Goal: Information Seeking & Learning: Understand process/instructions

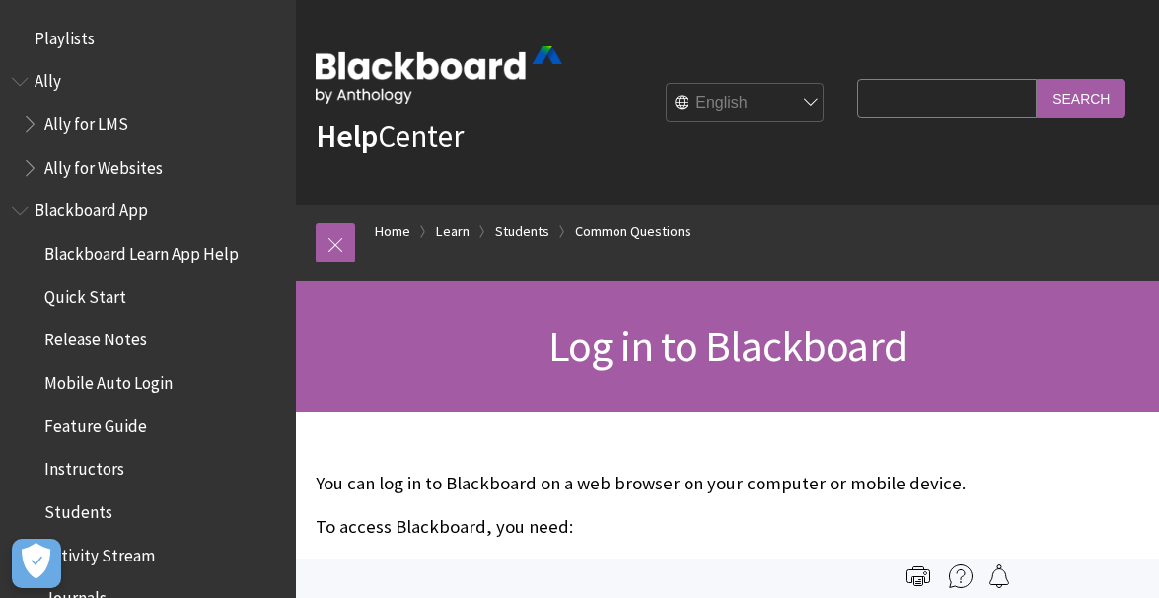
scroll to position [2159, 0]
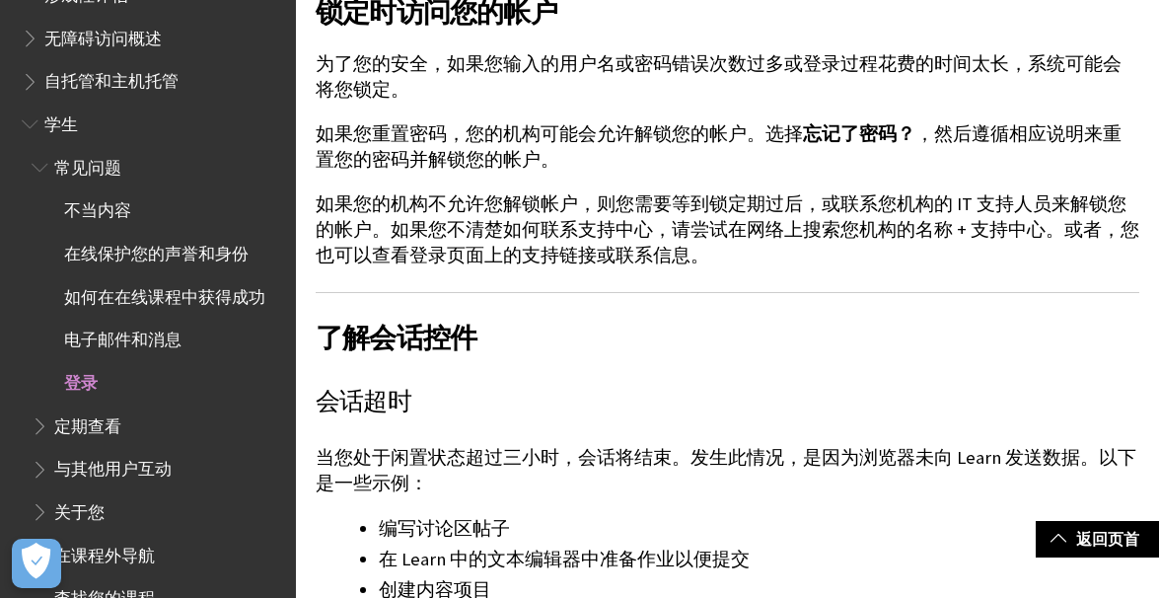
scroll to position [101, 0]
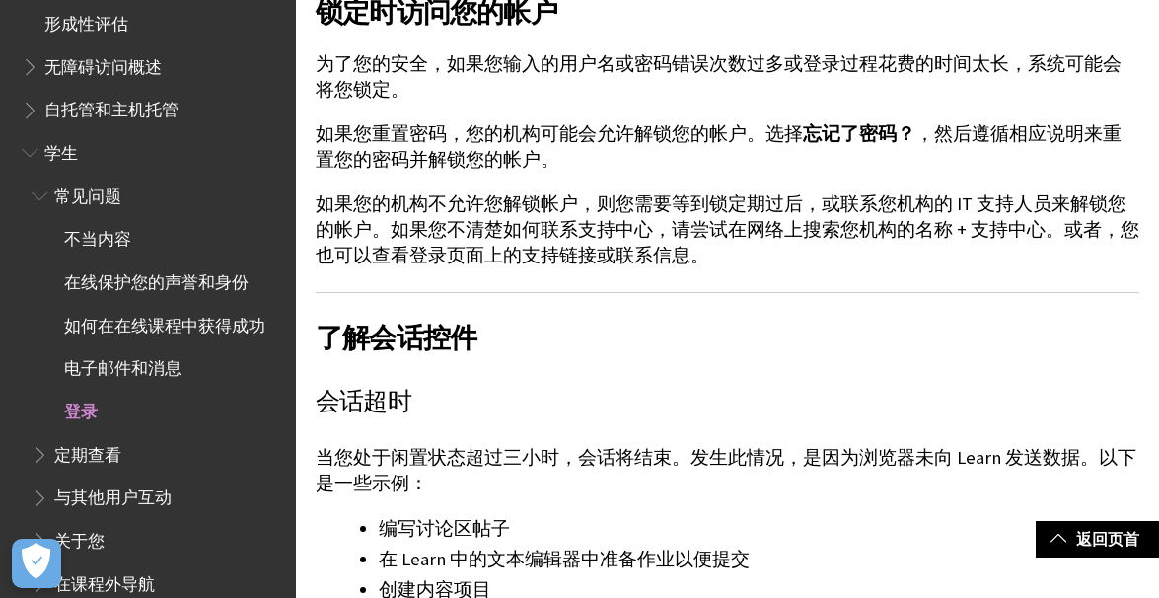
click at [66, 159] on span "学生" at bounding box center [61, 149] width 34 height 27
click at [65, 152] on span "学生" at bounding box center [61, 149] width 34 height 27
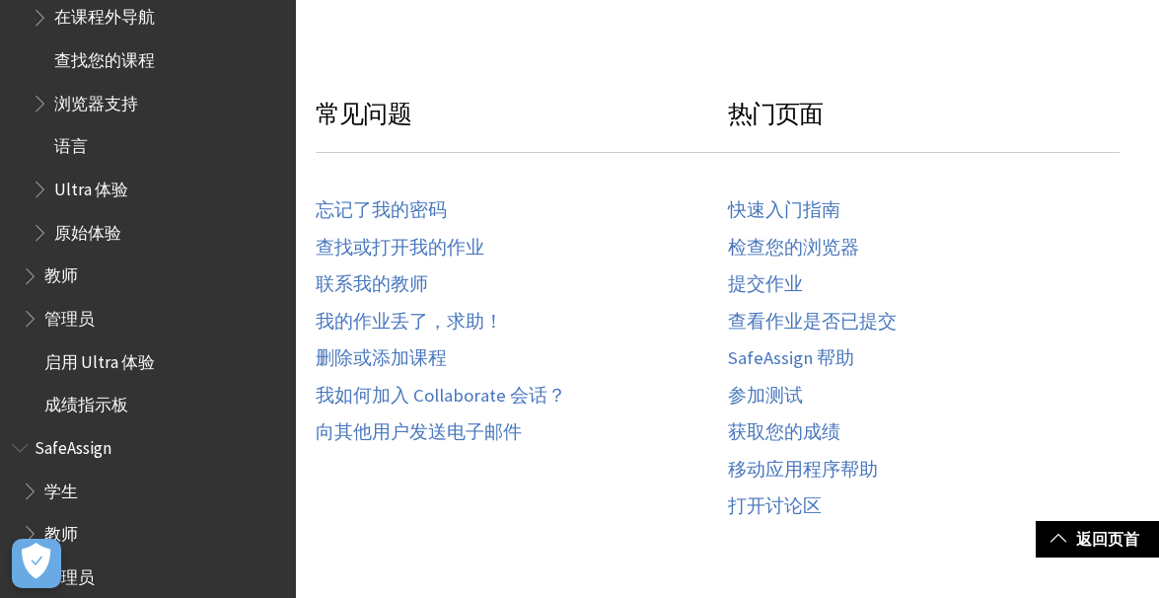
scroll to position [470, 0]
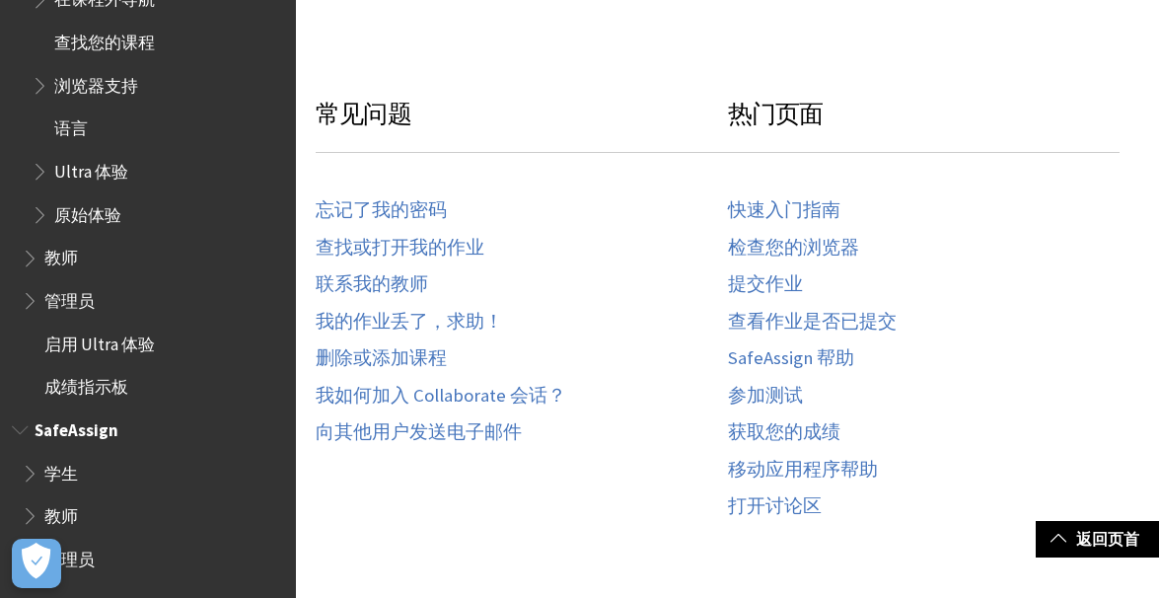
click at [51, 467] on span "学生" at bounding box center [61, 470] width 34 height 27
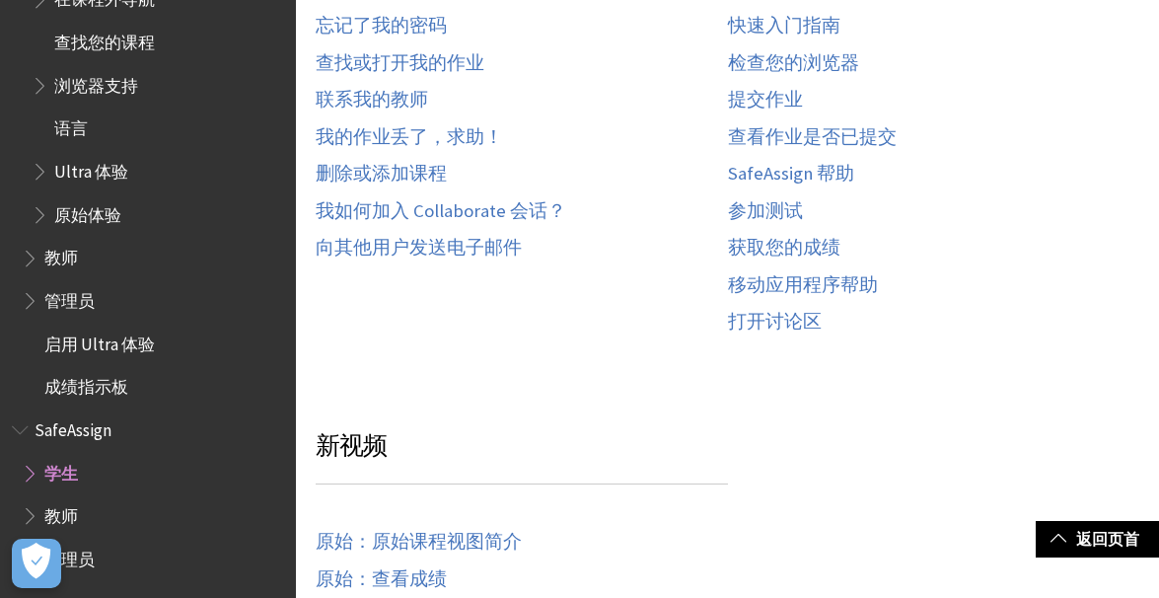
scroll to position [1282, 0]
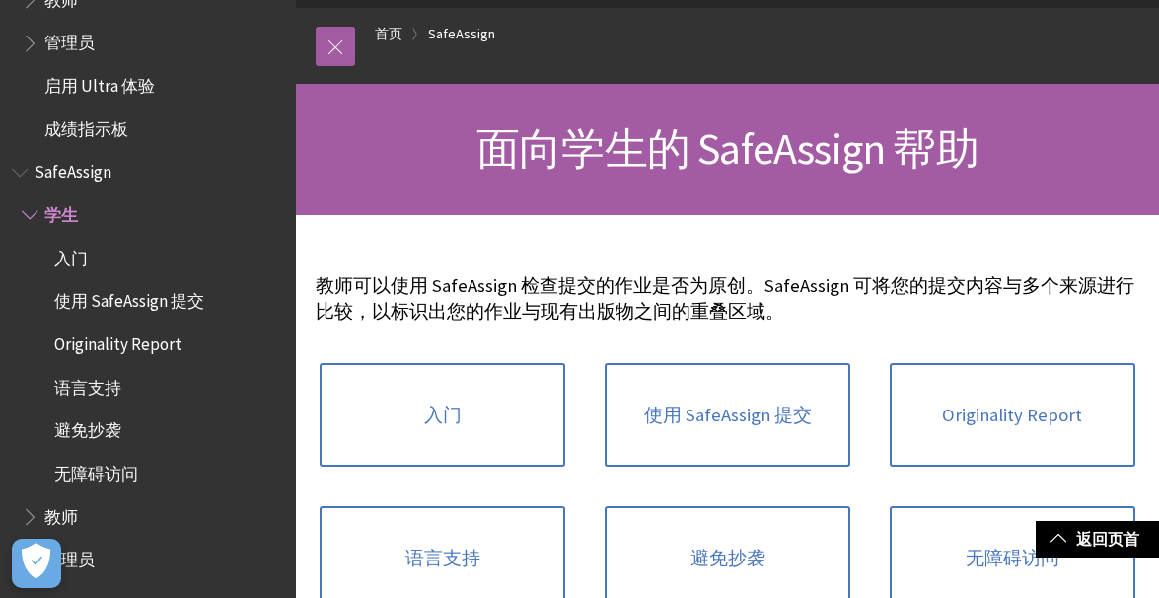
scroll to position [359, 0]
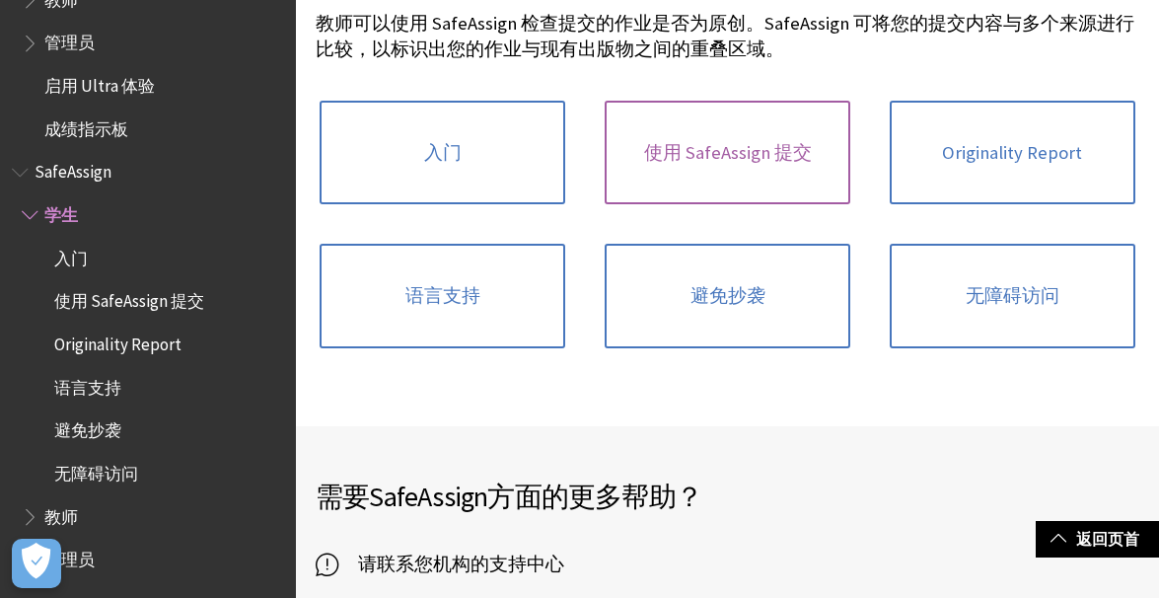
click at [714, 168] on link "使用 SafeAssign 提交" at bounding box center [728, 153] width 246 height 105
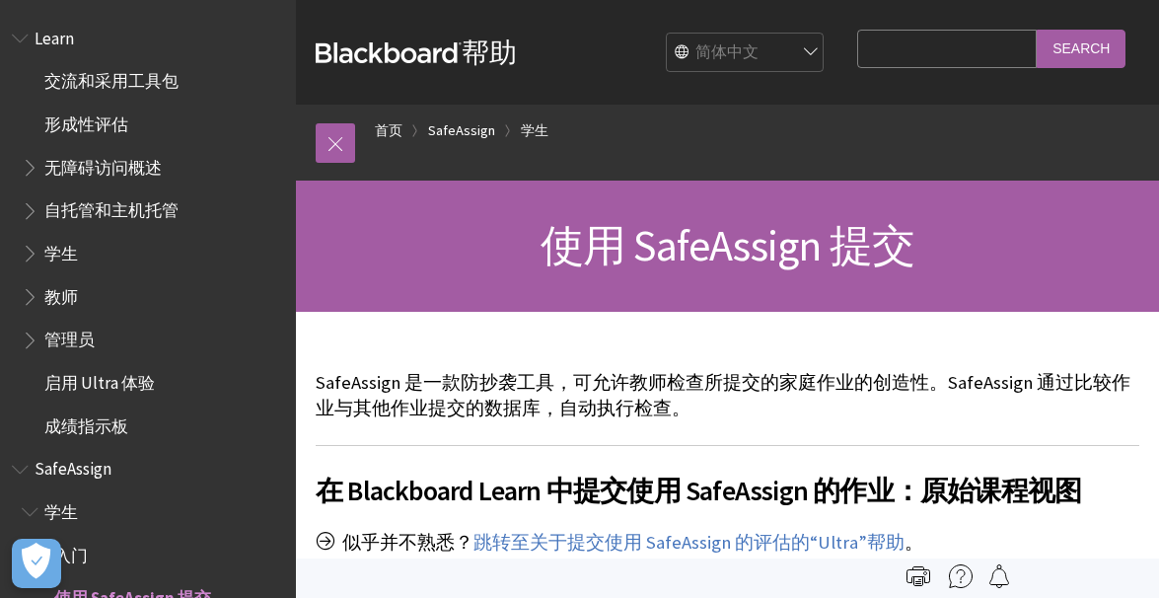
scroll to position [297, 0]
